Goal: Information Seeking & Learning: Learn about a topic

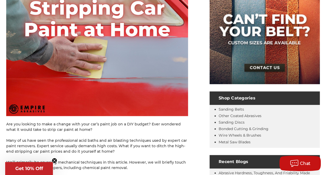
scroll to position [182, 0]
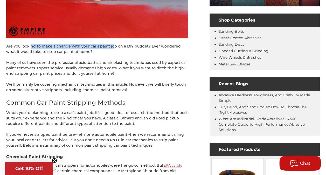
drag, startPoint x: 47, startPoint y: 47, endPoint x: 129, endPoint y: 49, distance: 82.3
click at [129, 49] on p "Are you looking to make a change with your car’s paint job on a DIY budget? Eve…" at bounding box center [97, 49] width 182 height 11
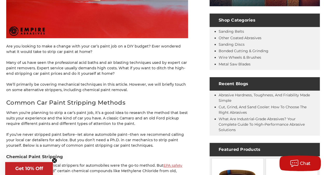
click at [161, 91] on p "We’ll primarily be covering mechanical techniques in this article. However, we …" at bounding box center [97, 87] width 182 height 11
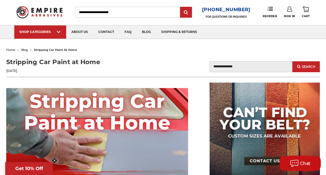
scroll to position [0, 0]
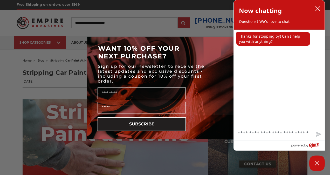
click at [318, 10] on icon "close chatbox" at bounding box center [317, 8] width 5 height 5
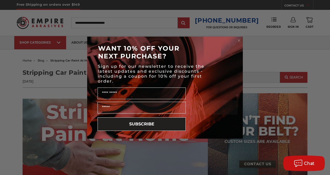
click at [239, 40] on circle "Close dialog" at bounding box center [239, 40] width 5 height 5
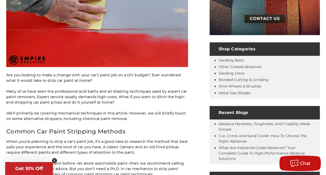
scroll to position [156, 0]
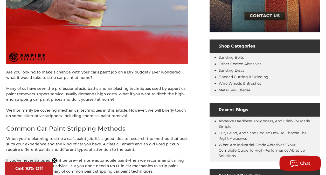
click at [53, 160] on circle "Close teaser" at bounding box center [54, 160] width 5 height 5
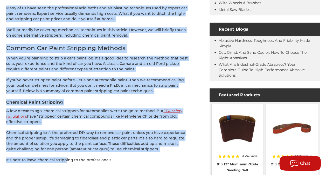
scroll to position [285, 0]
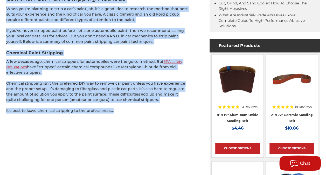
drag, startPoint x: 23, startPoint y: 73, endPoint x: 147, endPoint y: 108, distance: 129.3
drag, startPoint x: 147, startPoint y: 108, endPoint x: 143, endPoint y: 118, distance: 10.9
click at [127, 113] on div at bounding box center [127, 113] width 0 height 0
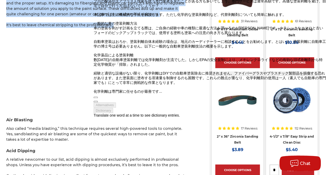
scroll to position [389, 0]
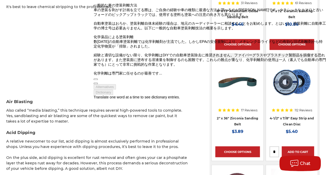
click at [70, 113] on p "Also called “media blasting,” this technique requires several high-powered tool…" at bounding box center [97, 115] width 182 height 16
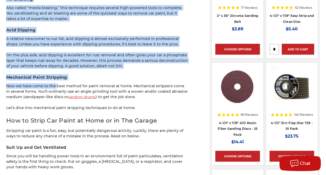
scroll to position [493, 0]
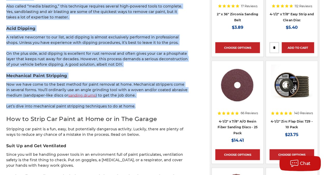
drag, startPoint x: 26, startPoint y: 50, endPoint x: 150, endPoint y: 104, distance: 134.9
click at [150, 104] on div "Are you looking to make a change with your car’s paint job on a DIY budget? Eve…" at bounding box center [97, 149] width 182 height 1086
drag, startPoint x: 150, startPoint y: 104, endPoint x: 161, endPoint y: 113, distance: 14.4
click at [148, 108] on div at bounding box center [148, 108] width 0 height 0
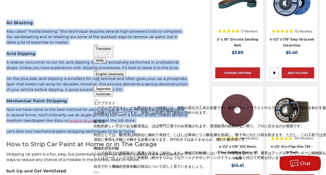
scroll to position [467, 0]
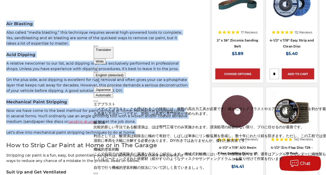
click at [74, 105] on h3 "Mechanical Paint Stripping" at bounding box center [97, 102] width 182 height 6
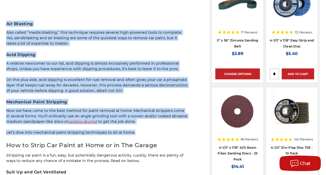
click at [31, 64] on p "A relative newcomer to our list, acid dipping is almost exclusively performed i…" at bounding box center [97, 65] width 182 height 11
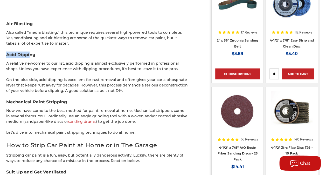
drag, startPoint x: 22, startPoint y: 55, endPoint x: 46, endPoint y: 56, distance: 23.4
click at [46, 56] on div "home blog stripping car paint at home Stripping Car Paint at Home [DATE] Blog S…" at bounding box center [163, 156] width 325 height 1133
click at [46, 56] on h3 "Acid Dipping" at bounding box center [97, 54] width 182 height 6
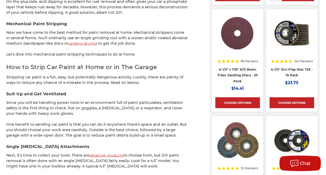
click at [47, 59] on div "Are you looking to make a change with your car’s paint job on a DIY budget? Eve…" at bounding box center [97, 97] width 182 height 1086
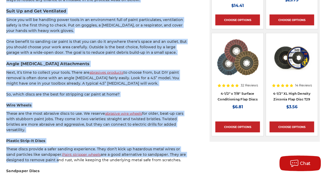
scroll to position [701, 0]
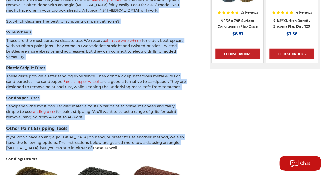
drag, startPoint x: 21, startPoint y: 67, endPoint x: 111, endPoint y: 144, distance: 118.3
drag, startPoint x: 111, startPoint y: 144, endPoint x: 98, endPoint y: 149, distance: 13.9
click at [83, 145] on div at bounding box center [83, 145] width 0 height 0
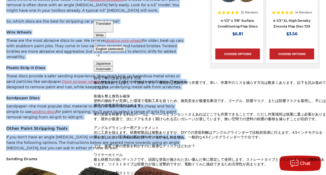
scroll to position [184, 0]
click at [98, 45] on button at bounding box center [96, 46] width 4 height 2
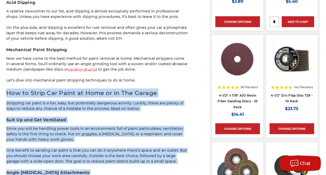
scroll to position [493, 0]
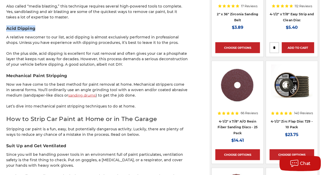
drag, startPoint x: 21, startPoint y: 27, endPoint x: 69, endPoint y: 31, distance: 48.4
click at [69, 31] on div "home blog stripping car paint at home Stripping Car Paint at Home [DATE] Blog S…" at bounding box center [163, 130] width 325 height 1133
drag, startPoint x: 69, startPoint y: 31, endPoint x: 63, endPoint y: 33, distance: 6.3
click at [52, 31] on div at bounding box center [52, 31] width 0 height 0
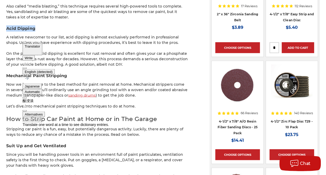
click at [103, 25] on div "Are you looking to make a change with your car’s paint job on a DIY budget? Eve…" at bounding box center [97, 149] width 182 height 1086
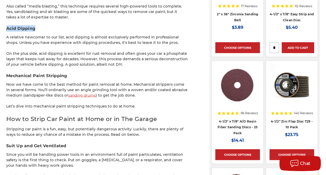
drag, startPoint x: 18, startPoint y: 28, endPoint x: 81, endPoint y: 29, distance: 63.3
click at [81, 29] on div "home blog stripping car paint at home Stripping Car Paint at Home [DATE] Blog S…" at bounding box center [163, 130] width 325 height 1133
copy h3 "Acid Dipping"
